Goal: Task Accomplishment & Management: Manage account settings

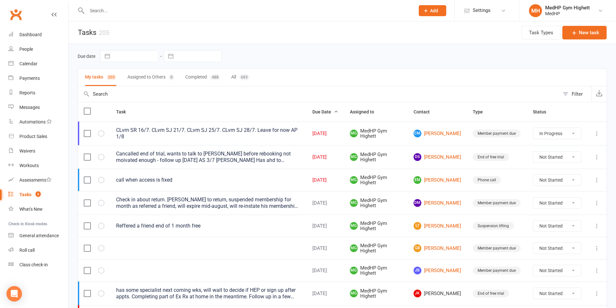
select select "started"
click at [38, 66] on link "Calendar" at bounding box center [38, 64] width 60 height 15
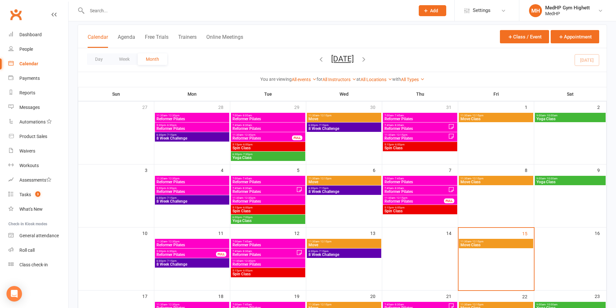
scroll to position [97, 0]
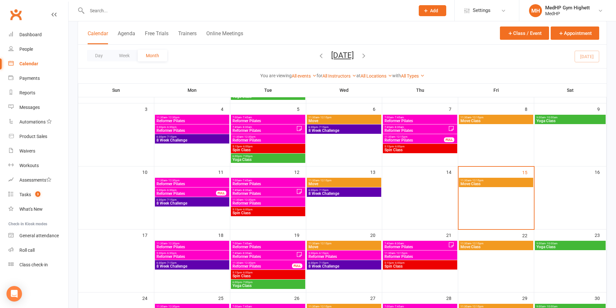
click at [491, 181] on span "11:30am - 12:15pm" at bounding box center [496, 180] width 72 height 3
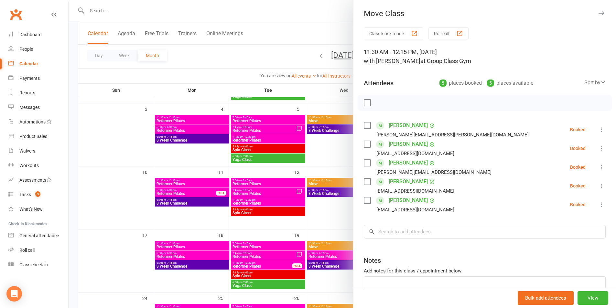
click at [309, 162] on div at bounding box center [343, 154] width 548 height 308
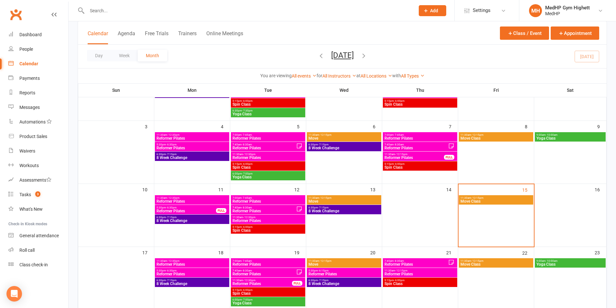
scroll to position [65, 0]
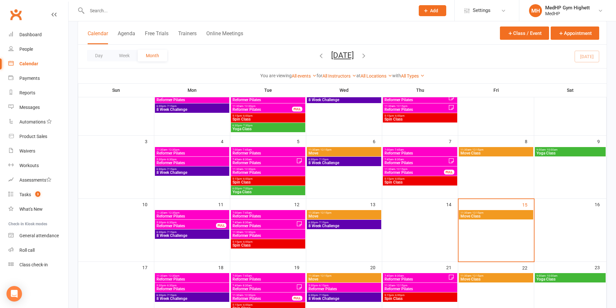
click at [508, 213] on span "11:30am - 12:15pm" at bounding box center [496, 213] width 72 height 3
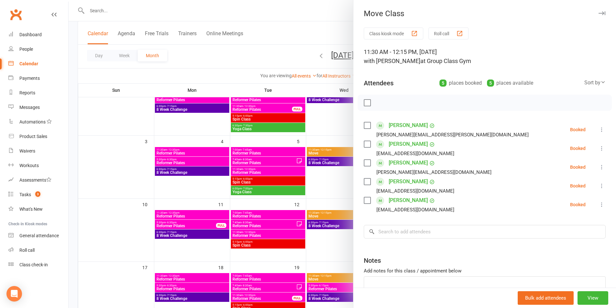
click at [288, 49] on div at bounding box center [343, 154] width 548 height 308
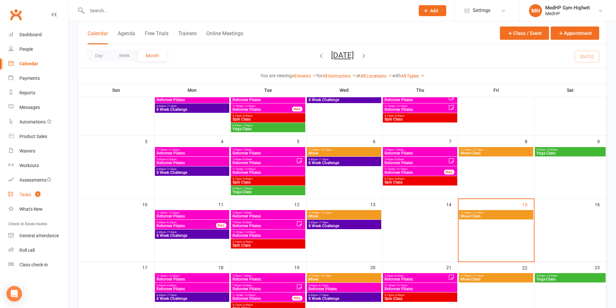
click at [38, 191] on link "Tasks 3" at bounding box center [38, 195] width 60 height 15
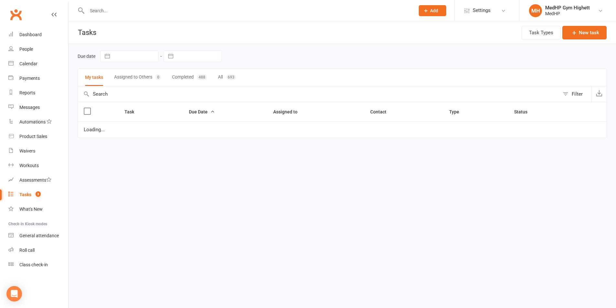
select select "started"
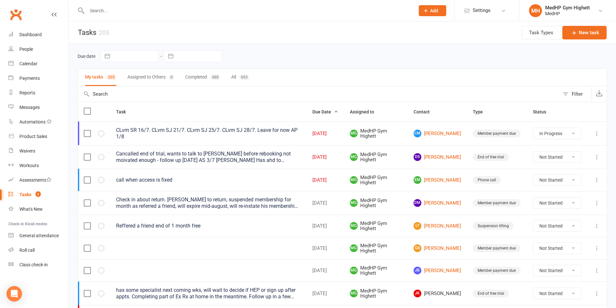
click at [593, 179] on button at bounding box center [597, 180] width 8 height 8
click at [507, 178] on td "Phone call" at bounding box center [497, 180] width 60 height 22
click at [436, 180] on link "EM [PERSON_NAME]" at bounding box center [438, 180] width 48 height 8
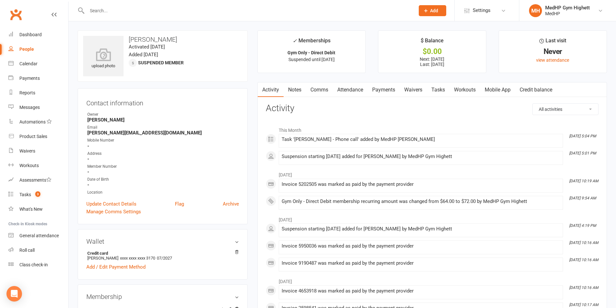
click at [444, 90] on link "Tasks" at bounding box center [438, 89] width 23 height 15
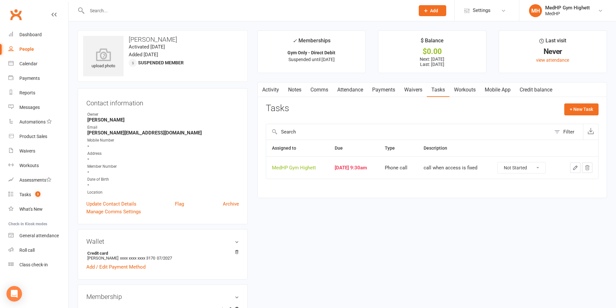
click at [578, 170] on icon "button" at bounding box center [576, 168] width 6 height 6
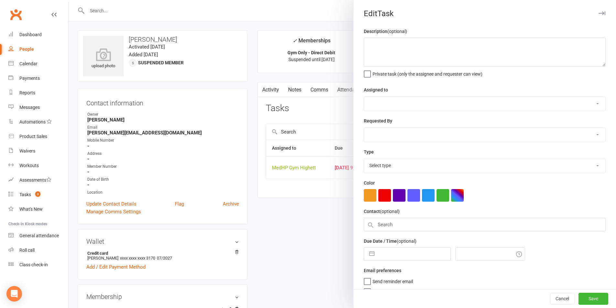
type textarea "call when access is fixed"
select select "46188"
type input "[DATE]"
type input "9:30am"
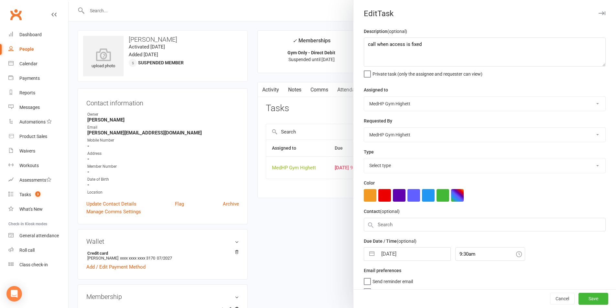
select select "23034"
click at [438, 47] on textarea "call when access is fixed" at bounding box center [485, 52] width 242 height 29
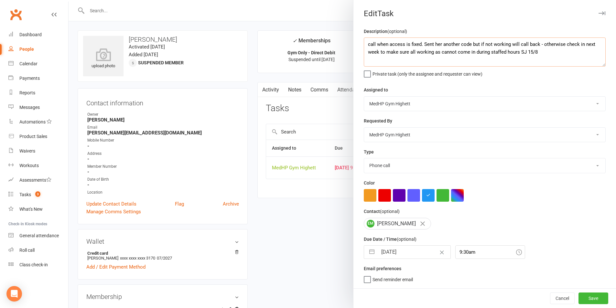
scroll to position [2, 0]
type textarea "call when access is fixed. Sent her another code but if not working will call b…"
click at [397, 244] on div "Due Date / Time (optional) [DATE] Navigate forward to interact with the calenda…" at bounding box center [485, 248] width 242 height 24
click at [404, 251] on input "[DATE]" at bounding box center [414, 252] width 73 height 13
select select "6"
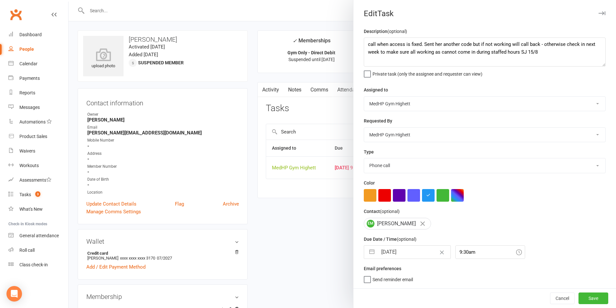
select select "2025"
select select "7"
select select "2025"
select select "8"
select select "2025"
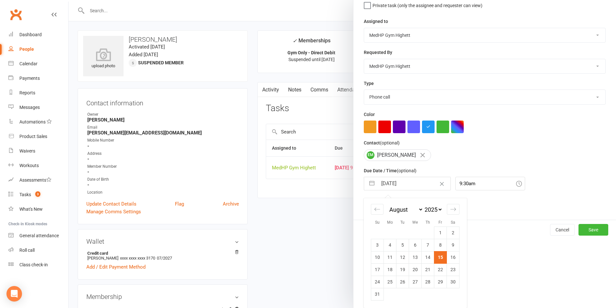
scroll to position [71, 0]
click at [390, 270] on td "18" at bounding box center [390, 270] width 13 height 12
type input "[DATE]"
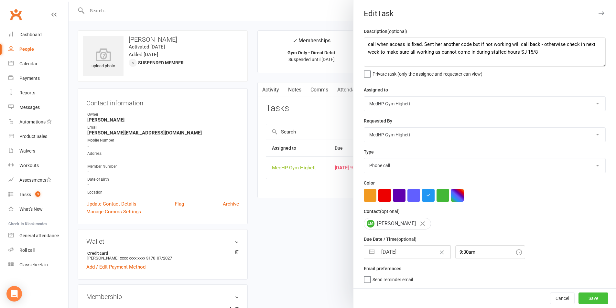
click at [584, 300] on button "Save" at bounding box center [594, 299] width 30 height 12
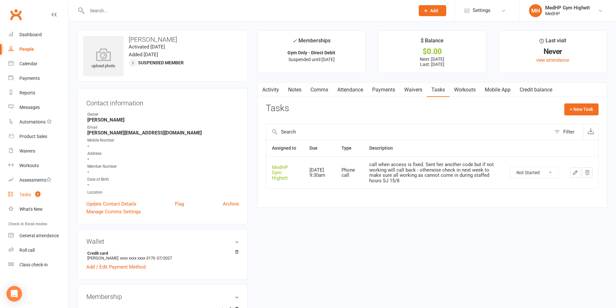
click at [32, 195] on count-badge "2" at bounding box center [36, 194] width 8 height 5
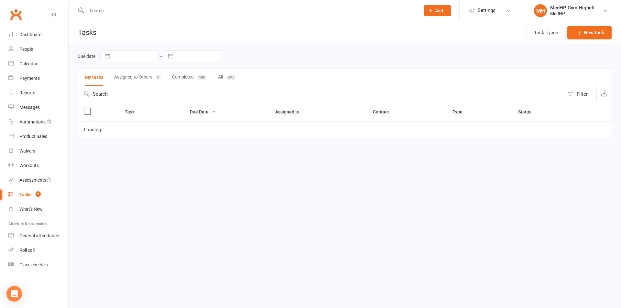
select select "started"
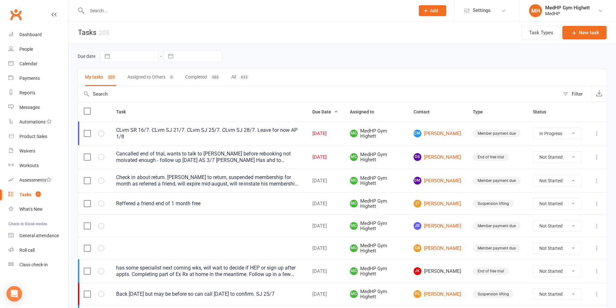
click at [112, 16] on div at bounding box center [244, 10] width 333 height 21
click at [115, 13] on input "text" at bounding box center [247, 10] width 325 height 9
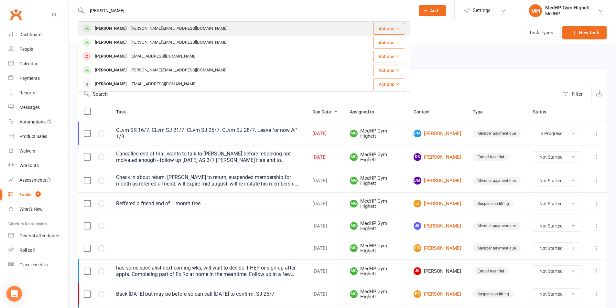
type input "[PERSON_NAME]"
click at [134, 25] on div "[PERSON_NAME][EMAIL_ADDRESS][DOMAIN_NAME]" at bounding box center [179, 28] width 101 height 9
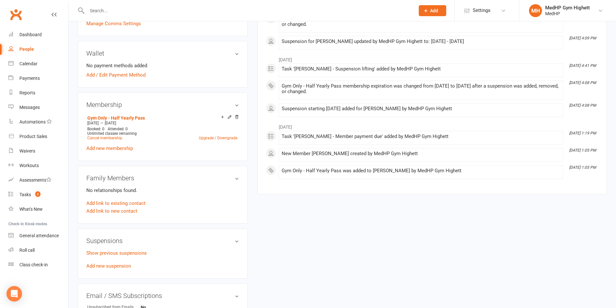
scroll to position [194, 0]
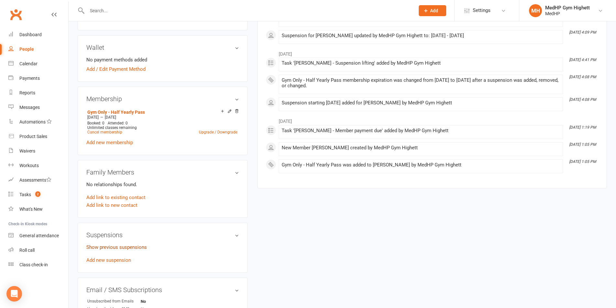
click at [131, 245] on link "Show previous suspensions" at bounding box center [116, 248] width 60 height 6
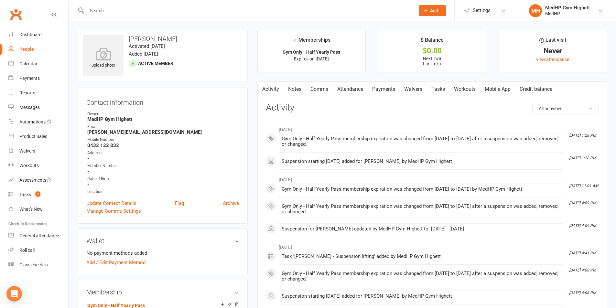
scroll to position [0, 0]
click at [47, 191] on link "Tasks 2" at bounding box center [38, 195] width 60 height 15
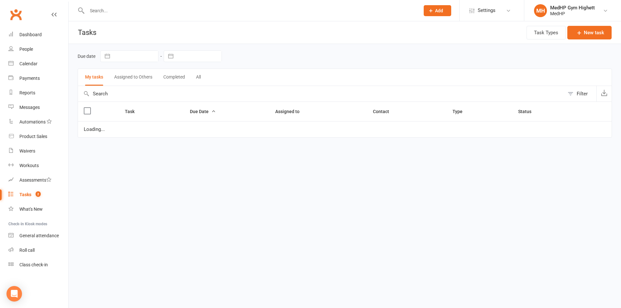
select select "started"
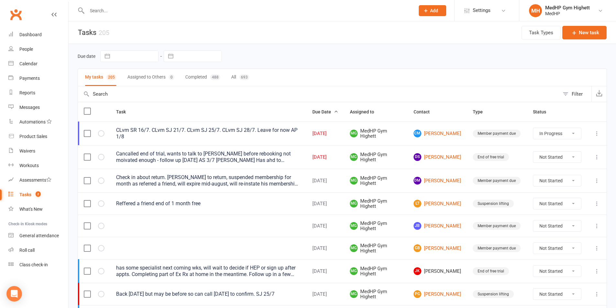
drag, startPoint x: 198, startPoint y: 8, endPoint x: 203, endPoint y: 9, distance: 4.3
click at [199, 8] on input "text" at bounding box center [247, 10] width 325 height 9
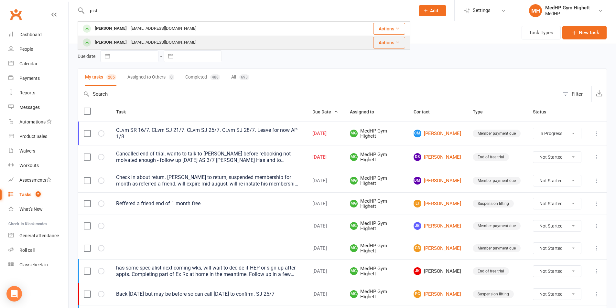
type input "pist"
click at [147, 39] on div "[EMAIL_ADDRESS][DOMAIN_NAME]" at bounding box center [164, 42] width 70 height 9
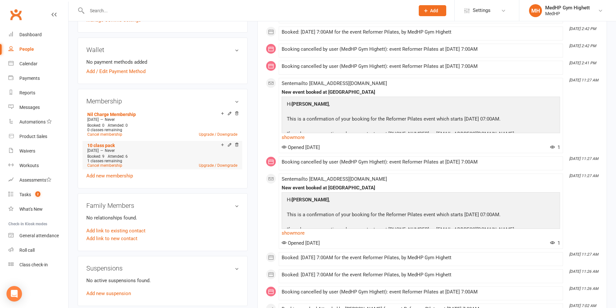
scroll to position [32, 0]
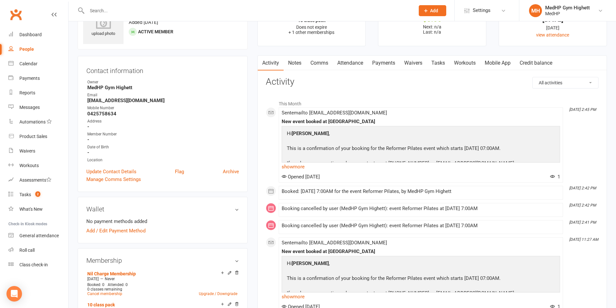
click at [352, 65] on link "Attendance" at bounding box center [350, 63] width 35 height 15
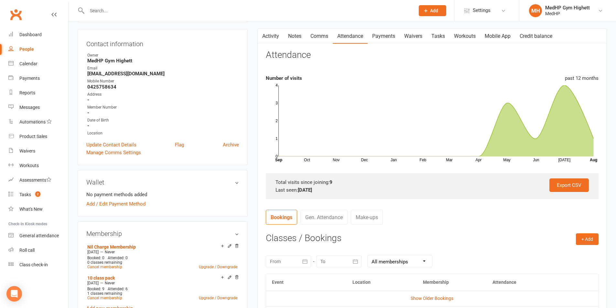
scroll to position [129, 0]
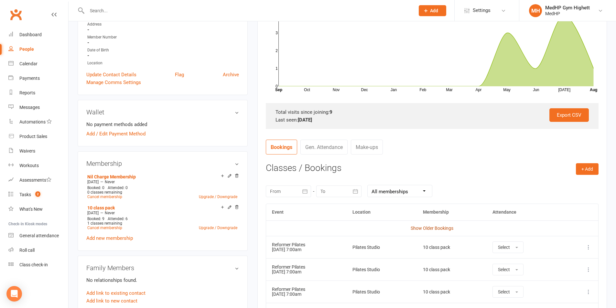
click at [432, 230] on link "Show Older Bookings" at bounding box center [432, 228] width 43 height 5
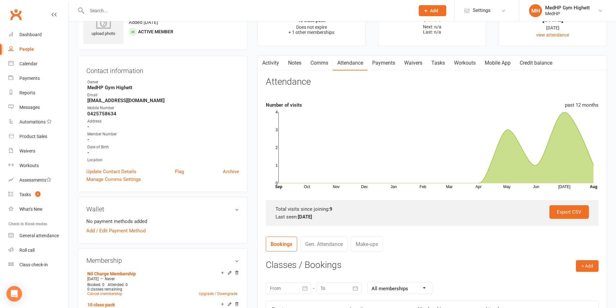
scroll to position [0, 0]
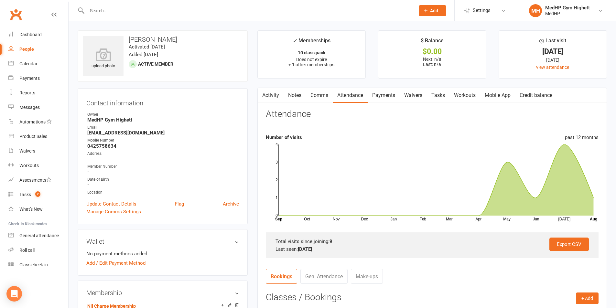
click at [274, 98] on link "Activity" at bounding box center [271, 95] width 26 height 15
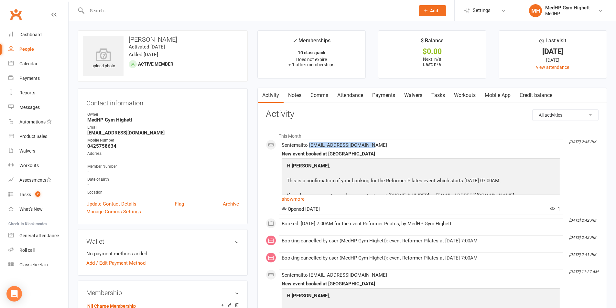
drag, startPoint x: 369, startPoint y: 145, endPoint x: 311, endPoint y: 146, distance: 57.6
click at [311, 146] on span "Sent email to [EMAIL_ADDRESS][DOMAIN_NAME]" at bounding box center [334, 145] width 105 height 6
copy span "[EMAIL_ADDRESS][DOMAIN_NAME]"
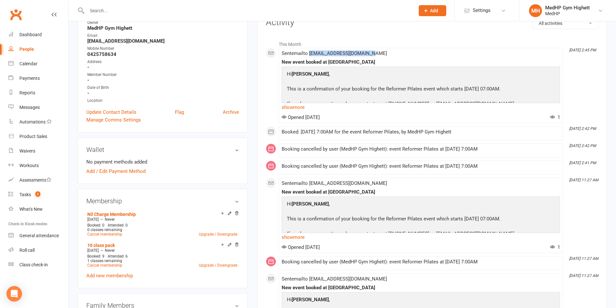
scroll to position [129, 0]
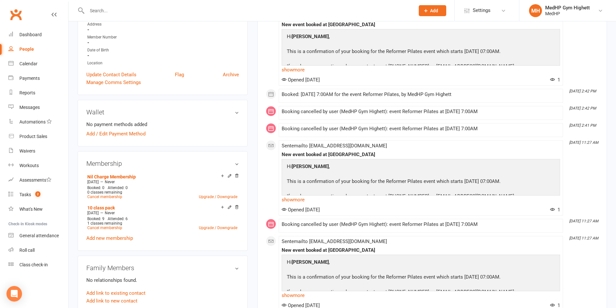
click at [138, 13] on input "text" at bounding box center [247, 10] width 325 height 9
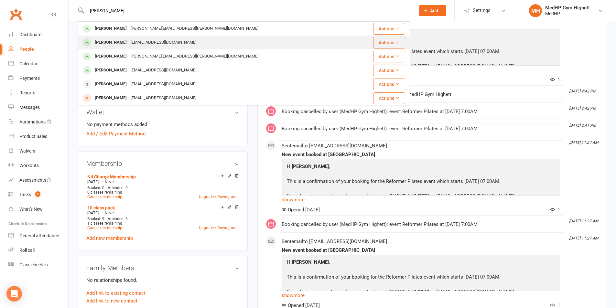
type input "[PERSON_NAME]"
click at [131, 39] on div "[EMAIL_ADDRESS][DOMAIN_NAME]" at bounding box center [164, 42] width 70 height 9
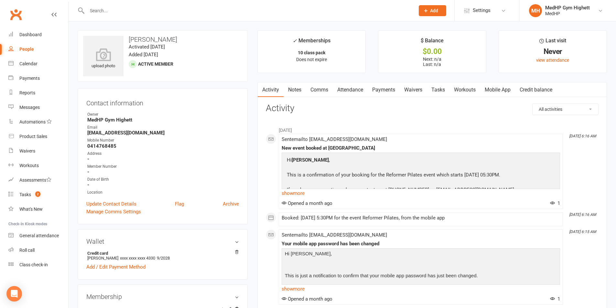
click at [391, 90] on link "Payments" at bounding box center [384, 89] width 32 height 15
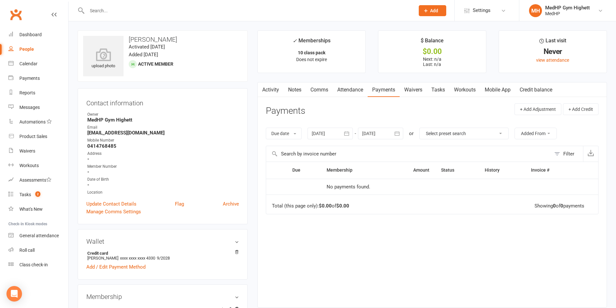
scroll to position [129, 0]
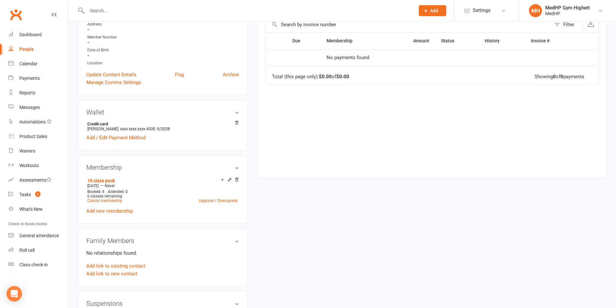
click at [145, 13] on input "text" at bounding box center [247, 10] width 325 height 9
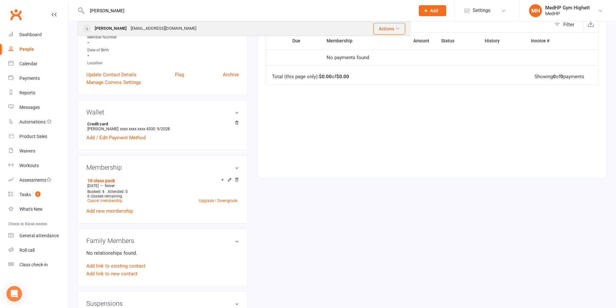
type input "[PERSON_NAME]"
click at [156, 27] on div "[EMAIL_ADDRESS][DOMAIN_NAME]" at bounding box center [164, 28] width 70 height 9
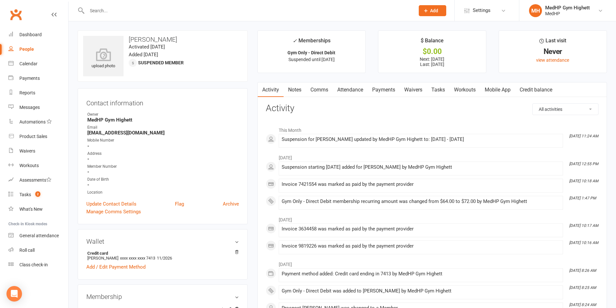
click at [443, 92] on link "Tasks" at bounding box center [438, 89] width 23 height 15
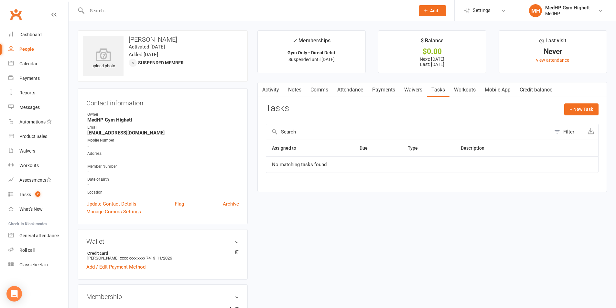
click at [149, 12] on input "text" at bounding box center [247, 10] width 325 height 9
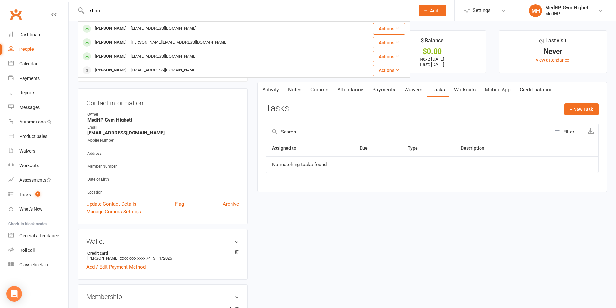
click at [99, 12] on input "shan" at bounding box center [247, 10] width 325 height 9
click at [100, 12] on input "shan" at bounding box center [247, 10] width 325 height 9
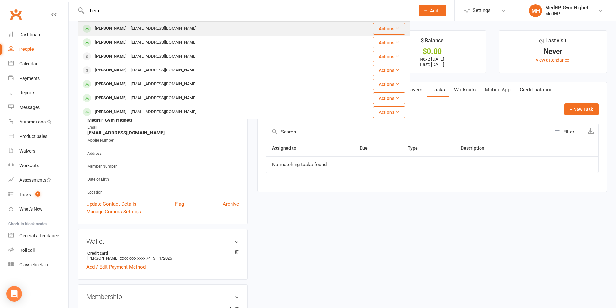
type input "bertr"
click at [129, 27] on div "[PERSON_NAME]" at bounding box center [111, 28] width 36 height 9
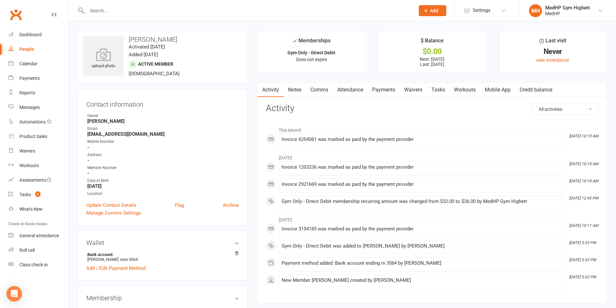
click at [381, 88] on link "Payments" at bounding box center [384, 89] width 32 height 15
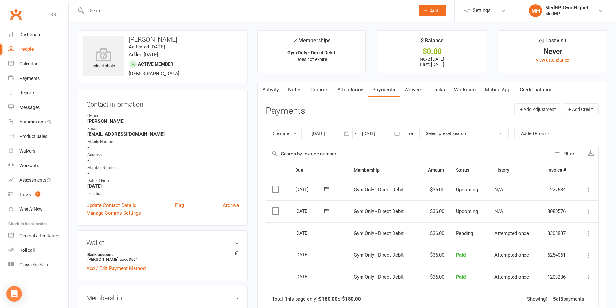
click at [126, 2] on div at bounding box center [244, 10] width 333 height 21
click at [126, 14] on input "text" at bounding box center [247, 10] width 325 height 9
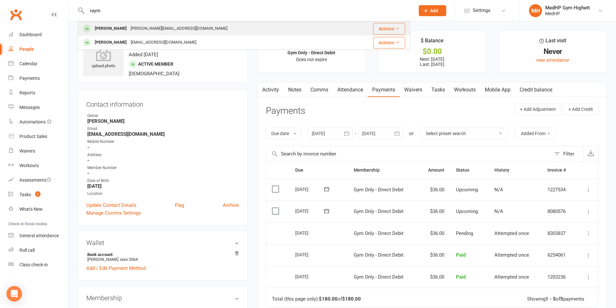
type input "raym"
click at [142, 27] on div "[PERSON_NAME][EMAIL_ADDRESS][DOMAIN_NAME]" at bounding box center [179, 28] width 101 height 9
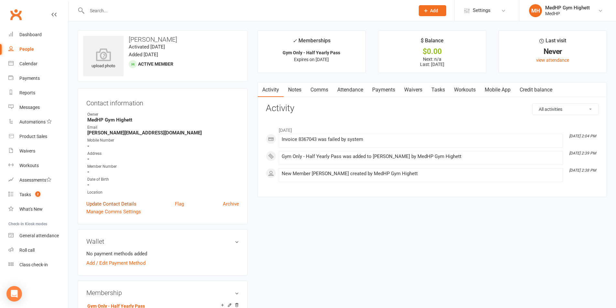
click at [122, 202] on link "Update Contact Details" at bounding box center [111, 204] width 50 height 8
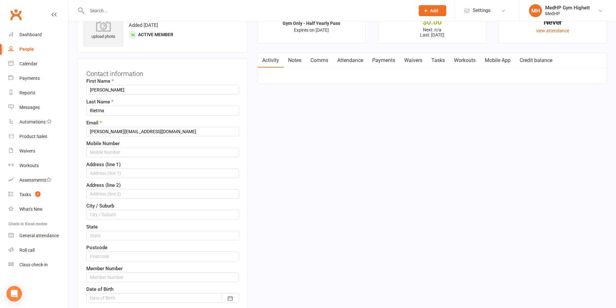
scroll to position [30, 0]
click at [117, 112] on input "Rietma" at bounding box center [162, 110] width 153 height 10
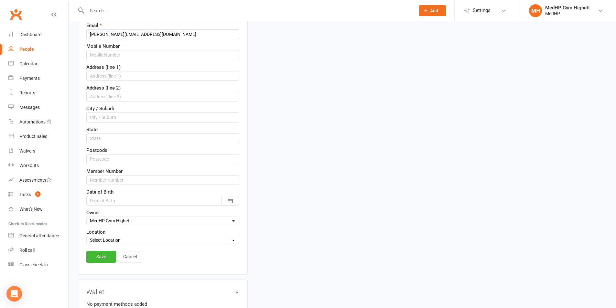
scroll to position [289, 0]
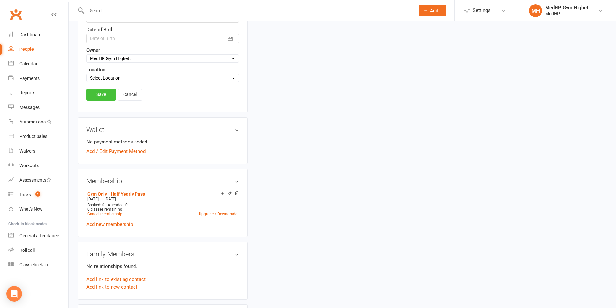
type input "[PERSON_NAME]"
click at [94, 96] on link "Save" at bounding box center [101, 95] width 30 height 12
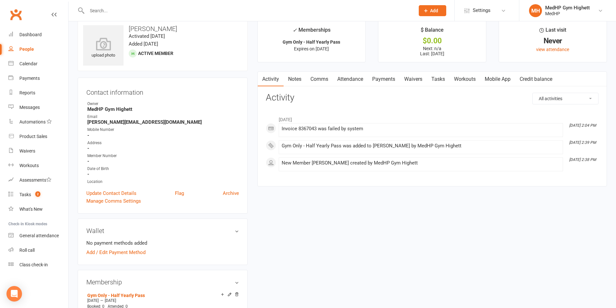
scroll to position [0, 0]
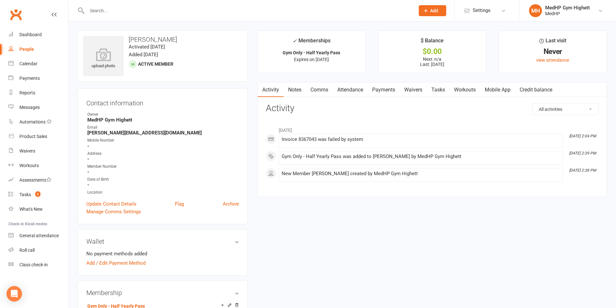
click at [164, 5] on div at bounding box center [244, 10] width 333 height 21
click at [164, 8] on input "text" at bounding box center [247, 10] width 325 height 9
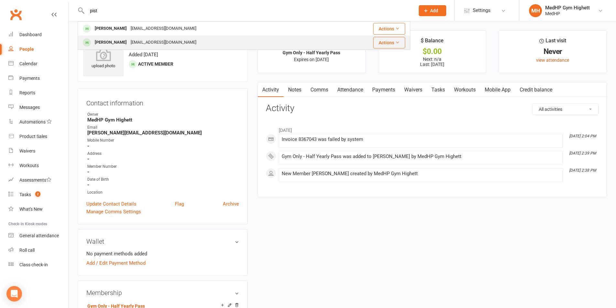
type input "pist"
click at [126, 48] on div "[PERSON_NAME] [EMAIL_ADDRESS][DOMAIN_NAME]" at bounding box center [205, 42] width 255 height 13
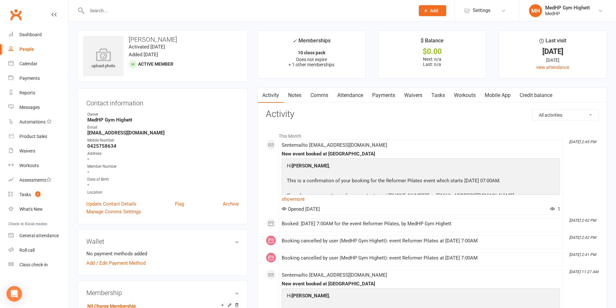
click at [345, 88] on link "Attendance" at bounding box center [350, 95] width 35 height 15
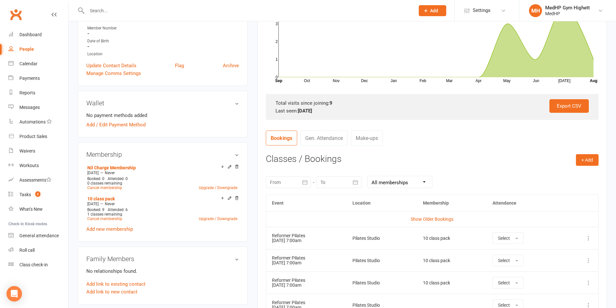
scroll to position [226, 0]
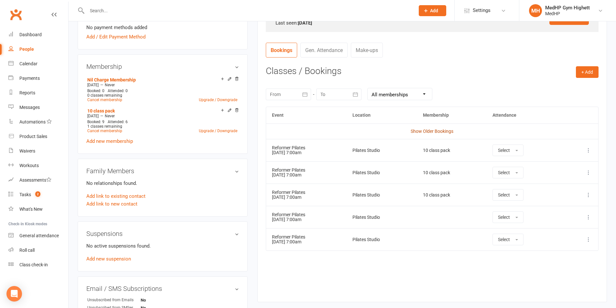
click at [438, 130] on link "Show Older Bookings" at bounding box center [432, 131] width 43 height 5
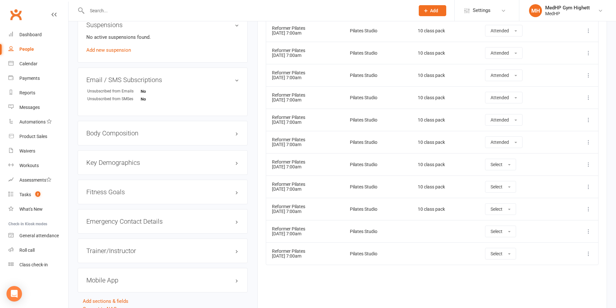
scroll to position [421, 0]
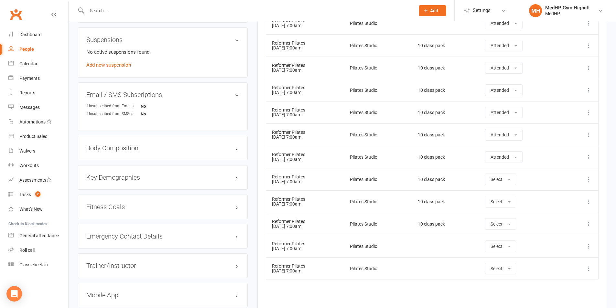
click at [292, 160] on td "Reformer Pilates [DATE] 7:00am" at bounding box center [305, 157] width 78 height 22
click at [294, 183] on td "Reformer Pilates [DATE] 7:00am" at bounding box center [305, 179] width 78 height 22
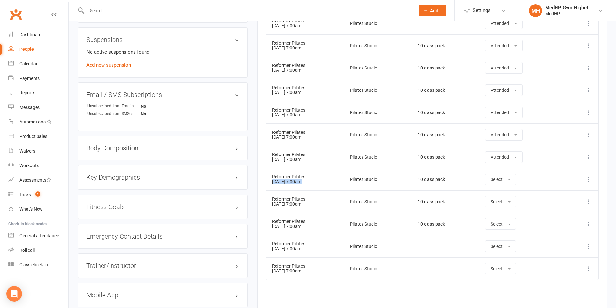
click at [294, 183] on td "Reformer Pilates [DATE] 7:00am" at bounding box center [305, 179] width 78 height 22
click at [314, 180] on td "Reformer Pilates [DATE] 7:00am" at bounding box center [305, 179] width 78 height 22
click at [333, 185] on td "Reformer Pilates [DATE] 7:00am" at bounding box center [305, 179] width 78 height 22
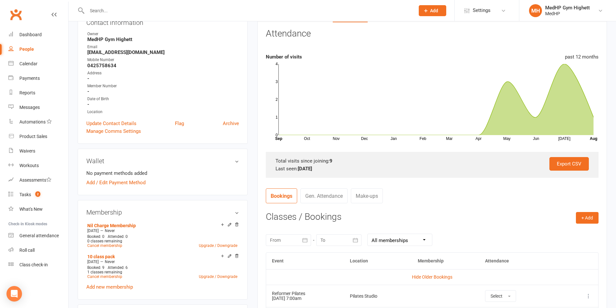
scroll to position [0, 0]
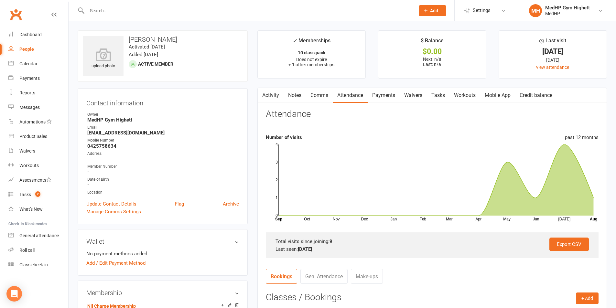
click at [104, 147] on strong "0425758634" at bounding box center [163, 146] width 152 height 6
click at [104, 146] on strong "0425758634" at bounding box center [163, 146] width 152 height 6
click at [138, 145] on strong "0425758634" at bounding box center [163, 146] width 152 height 6
click at [158, 11] on input "text" at bounding box center [247, 10] width 325 height 9
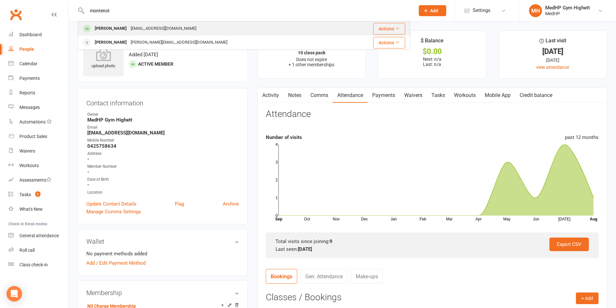
type input "montenot"
click at [157, 27] on div "[EMAIL_ADDRESS][DOMAIN_NAME]" at bounding box center [164, 28] width 70 height 9
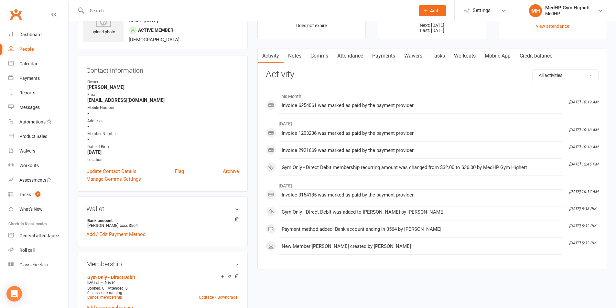
scroll to position [32, 0]
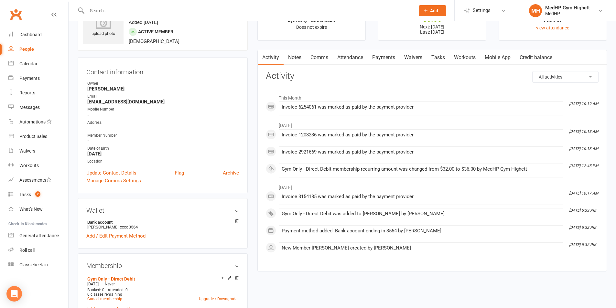
click at [391, 57] on link "Payments" at bounding box center [384, 57] width 32 height 15
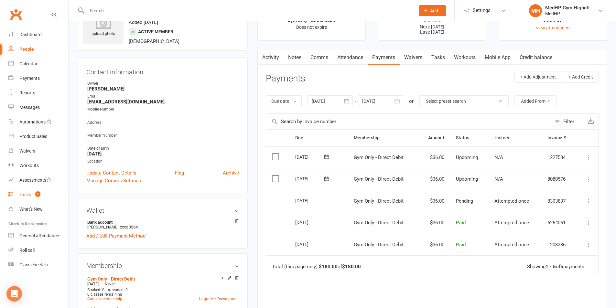
click at [45, 193] on link "Tasks 2" at bounding box center [38, 195] width 60 height 15
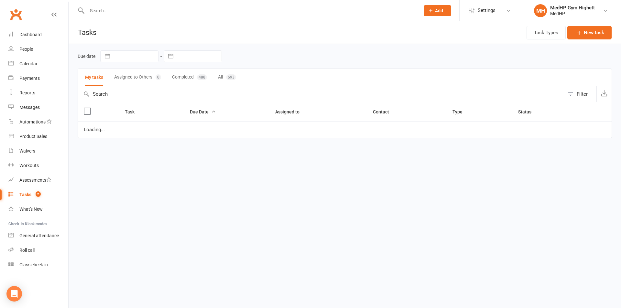
select select "started"
